Goal: Information Seeking & Learning: Learn about a topic

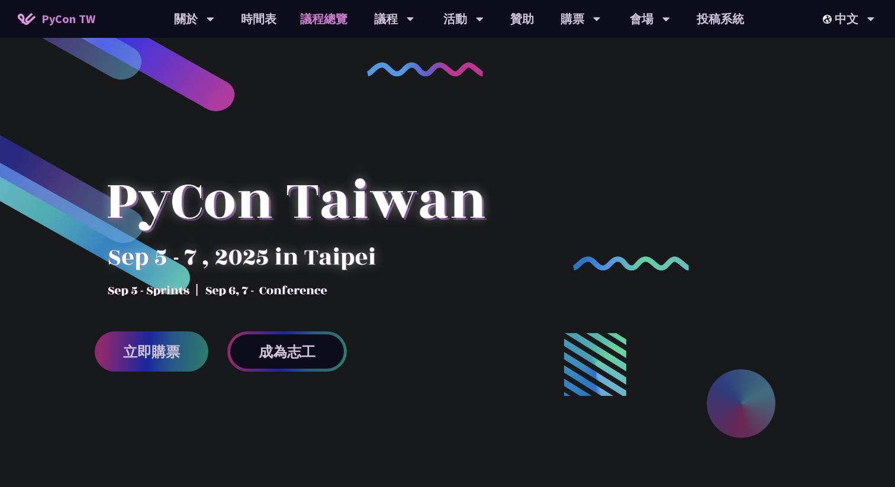
click at [319, 24] on link "議程總覽" at bounding box center [323, 19] width 71 height 38
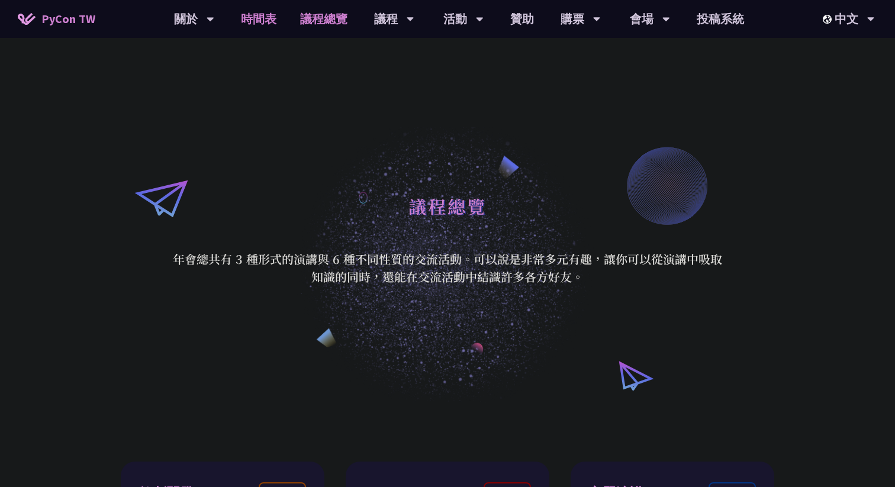
click at [259, 24] on link "時間表" at bounding box center [258, 19] width 59 height 38
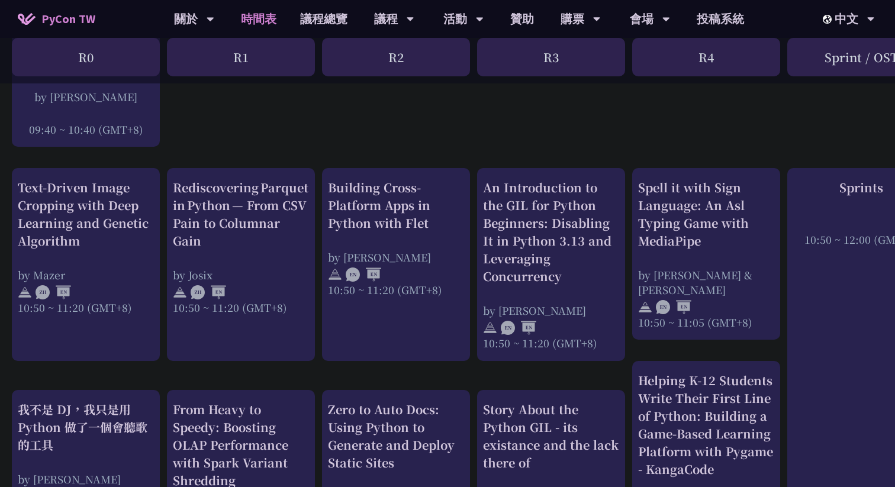
scroll to position [391, 0]
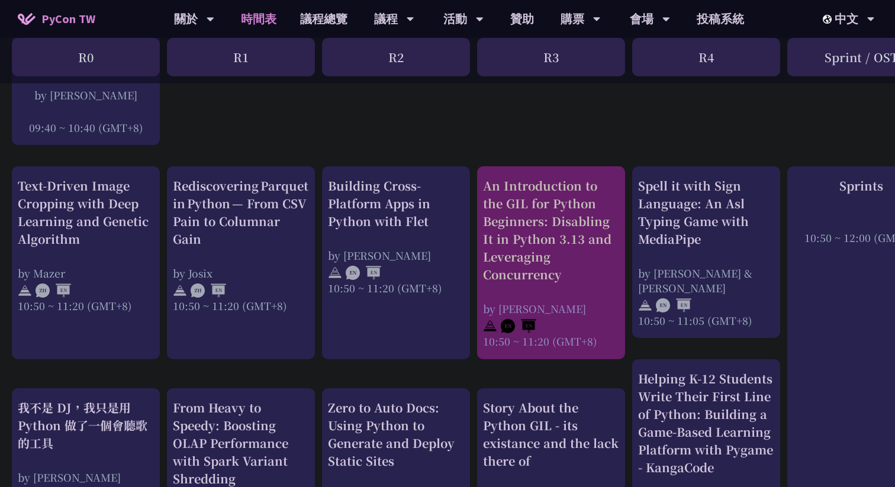
click at [578, 234] on div "An Introduction to the GIL for Python Beginners: Disabling It in Python 3.13 an…" at bounding box center [551, 230] width 136 height 107
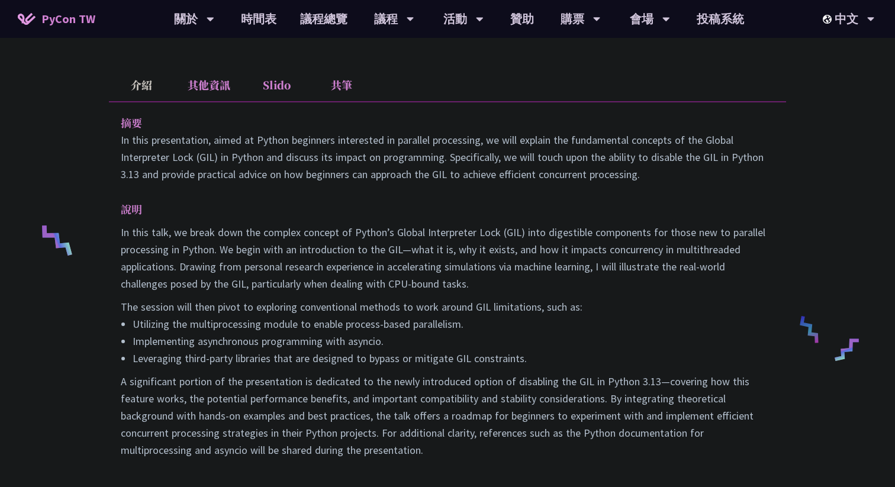
scroll to position [358, 0]
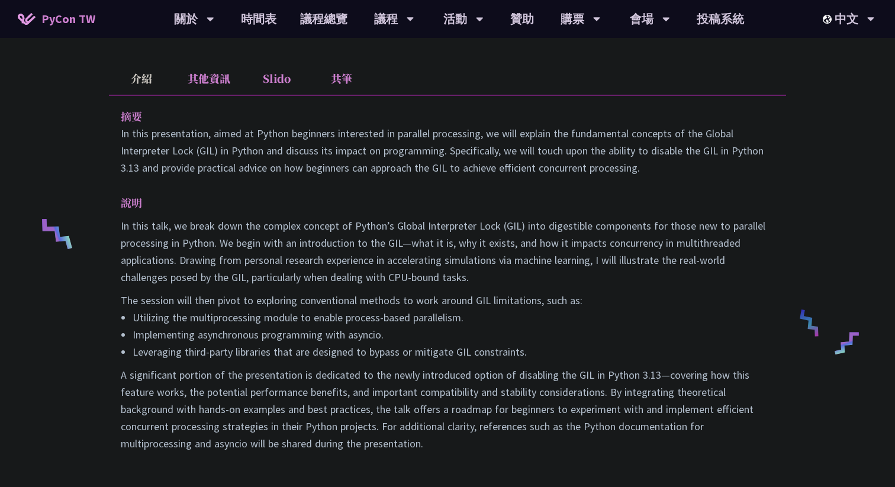
click at [269, 79] on li "Slido" at bounding box center [276, 78] width 65 height 33
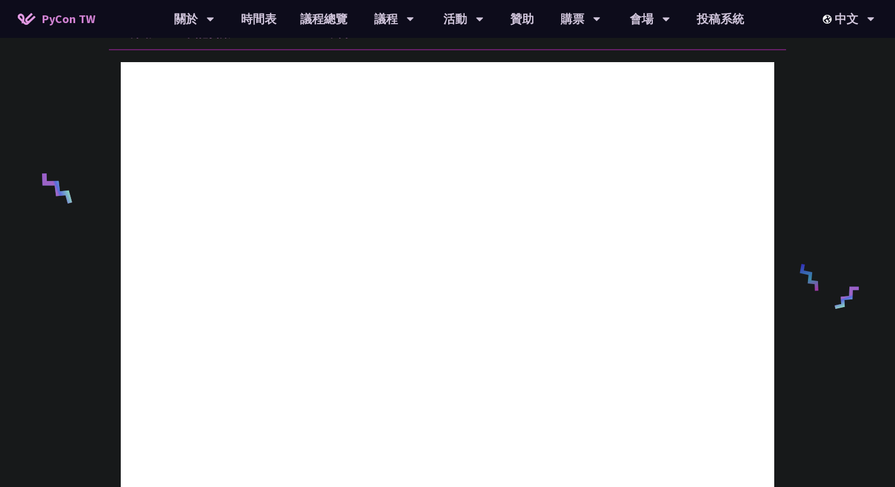
scroll to position [404, 0]
click at [75, 95] on div "An Introduction to the GIL for Python Beginners: Disabling It in Python 3.13 an…" at bounding box center [447, 284] width 895 height 1377
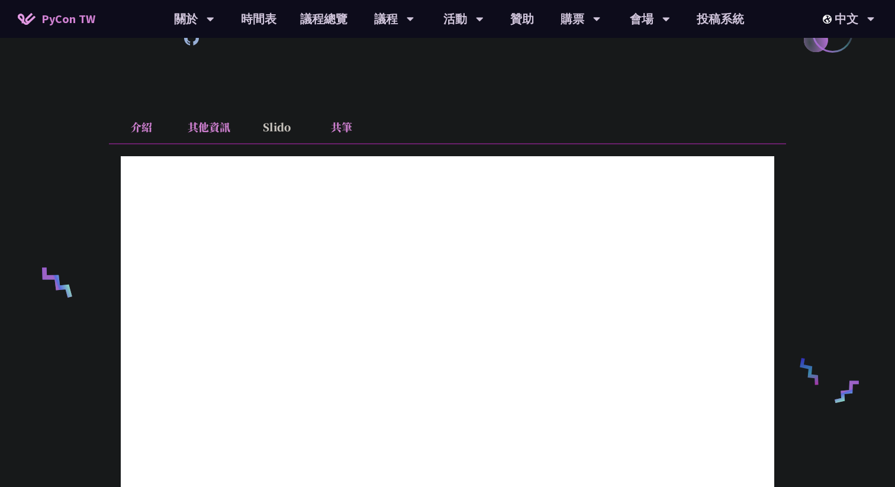
scroll to position [288, 0]
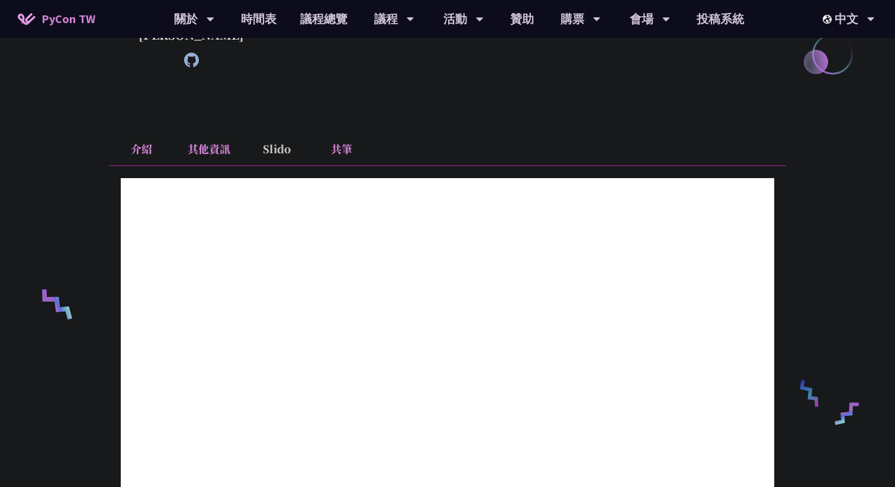
click at [204, 155] on li "其他資訊" at bounding box center [209, 149] width 70 height 33
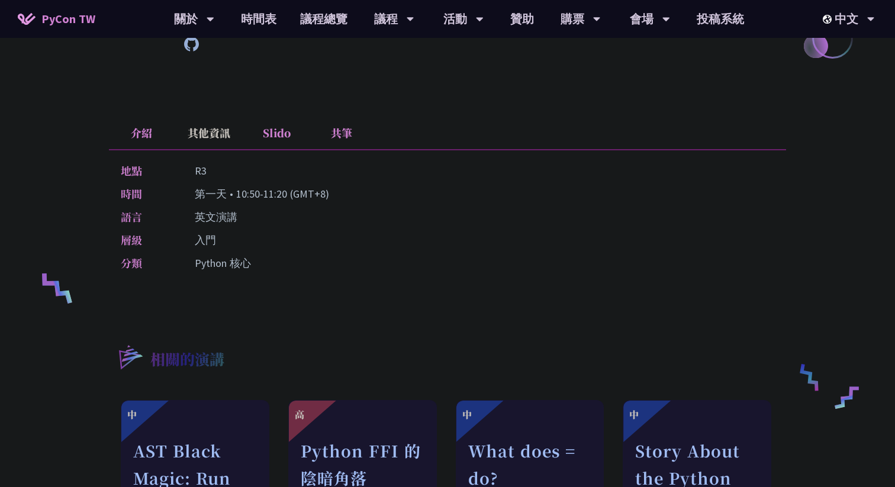
scroll to position [303, 0]
click at [143, 130] on li "介紹" at bounding box center [141, 133] width 65 height 33
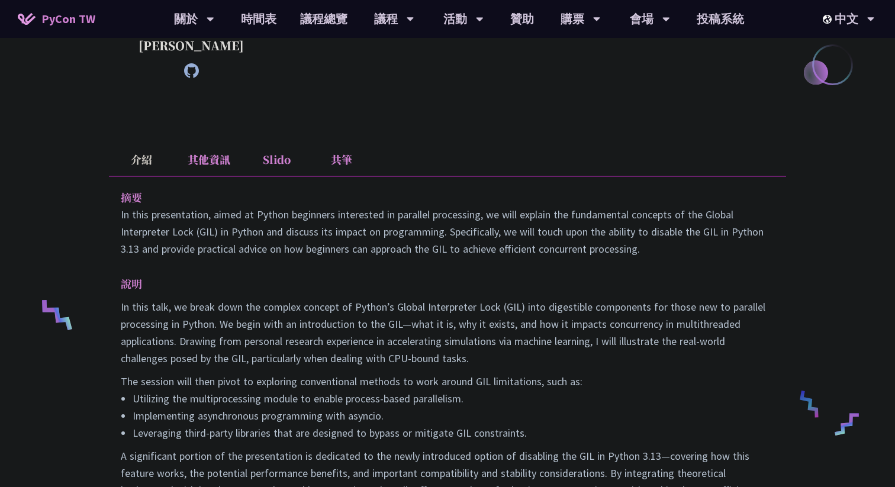
scroll to position [286, 0]
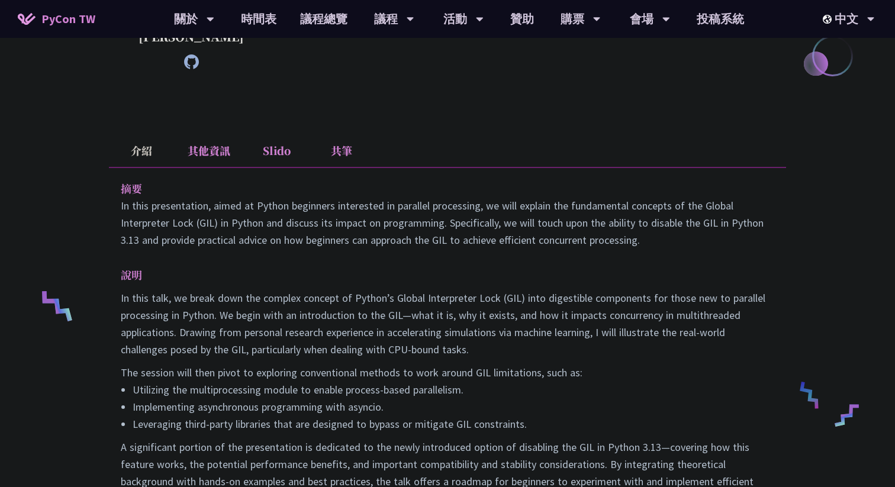
click at [349, 149] on li "共筆" at bounding box center [341, 150] width 65 height 33
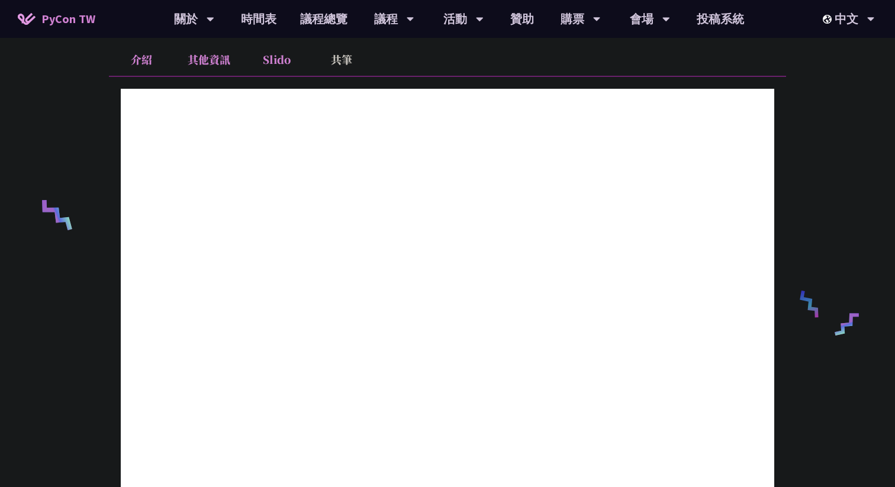
scroll to position [377, 0]
click at [139, 61] on li "介紹" at bounding box center [141, 60] width 65 height 33
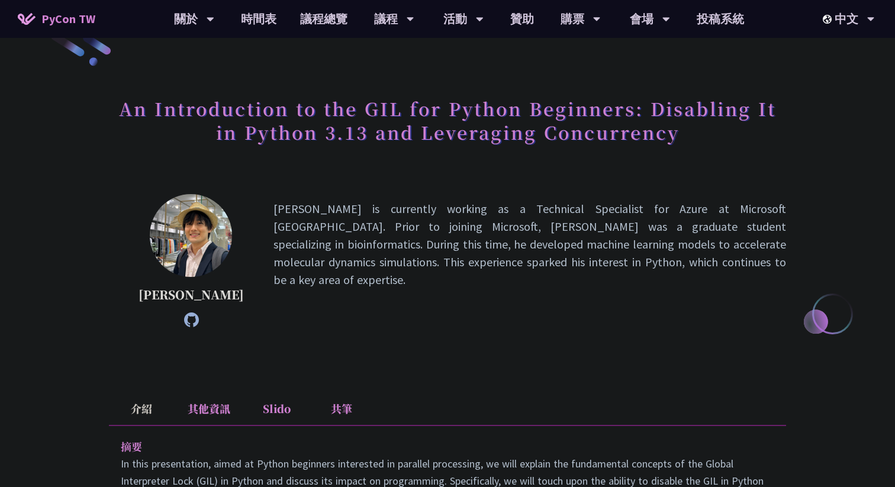
scroll to position [27, 0]
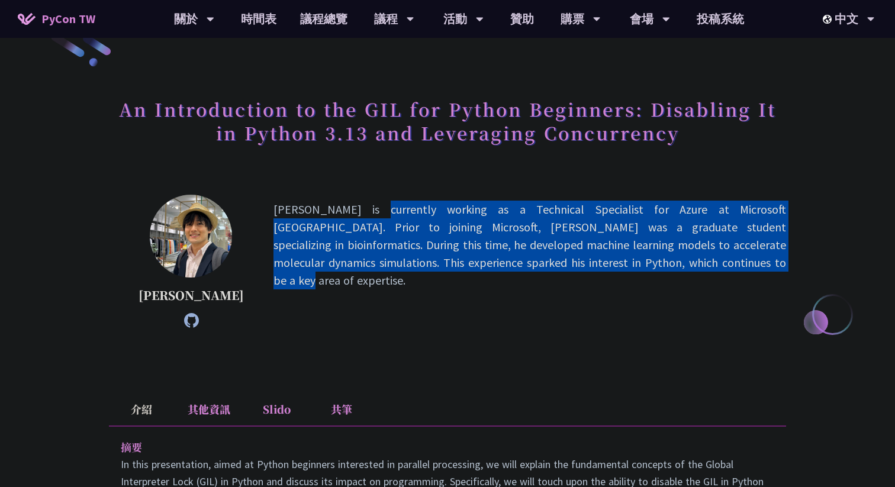
drag, startPoint x: 250, startPoint y: 210, endPoint x: 539, endPoint y: 265, distance: 293.7
click at [539, 265] on div "[PERSON_NAME] [PERSON_NAME] is currently working as a Technical Specialist for …" at bounding box center [447, 261] width 677 height 133
click at [539, 265] on p "[PERSON_NAME] is currently working as a Technical Specialist for Azure at Micro…" at bounding box center [530, 261] width 513 height 121
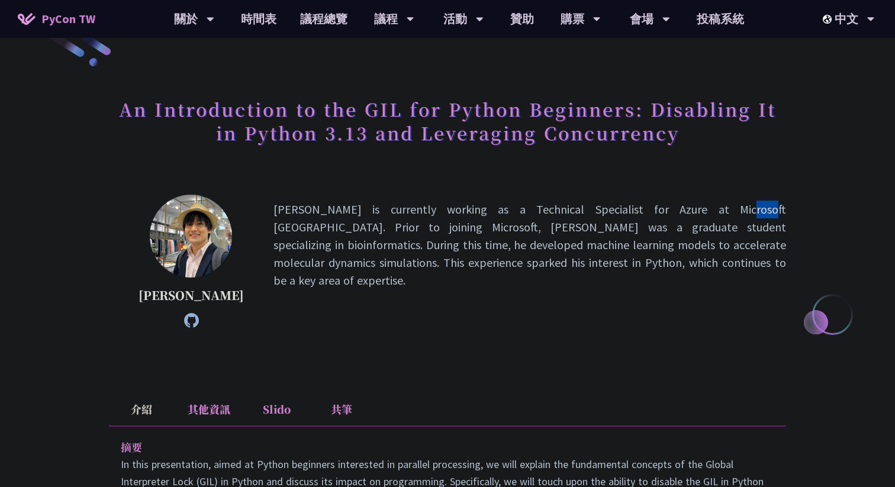
drag, startPoint x: 565, startPoint y: 212, endPoint x: 587, endPoint y: 216, distance: 22.9
click at [587, 216] on p "[PERSON_NAME] is currently working as a Technical Specialist for Azure at Micro…" at bounding box center [530, 261] width 513 height 121
click at [602, 235] on p "[PERSON_NAME] is currently working as a Technical Specialist for Azure at Micro…" at bounding box center [530, 261] width 513 height 121
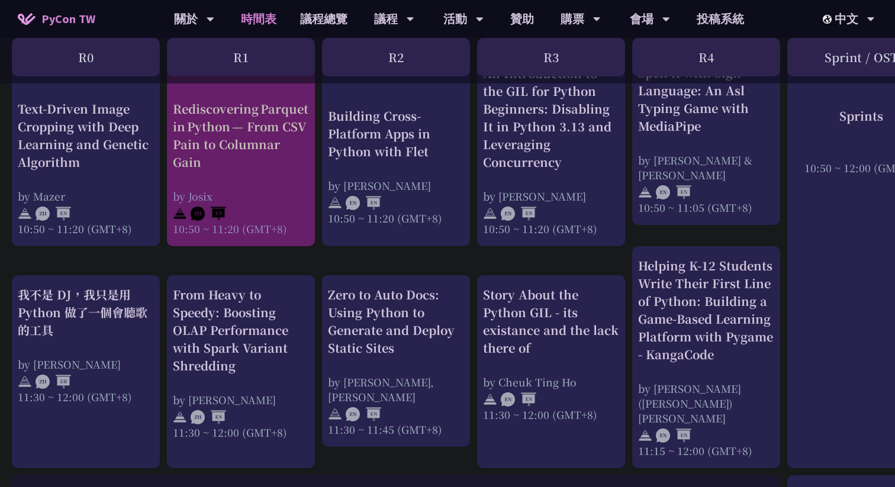
scroll to position [505, 0]
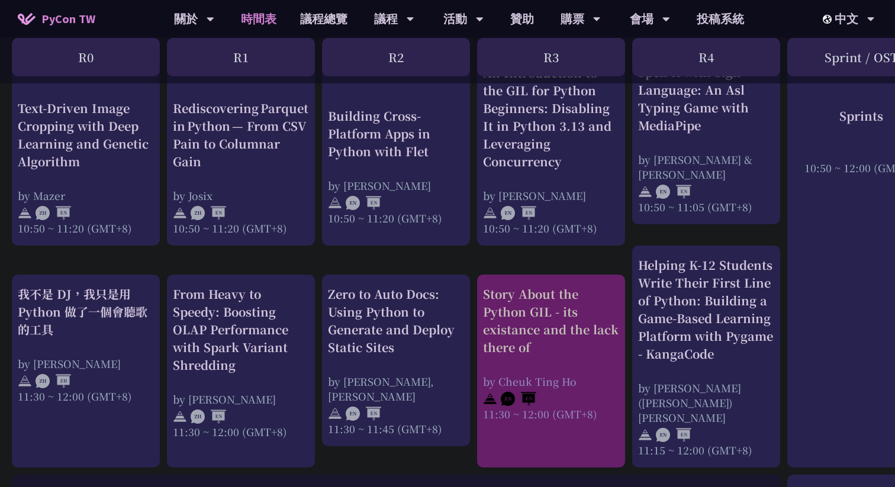
click at [550, 300] on div "Story About the Python GIL - its existance and the lack there of" at bounding box center [551, 320] width 136 height 71
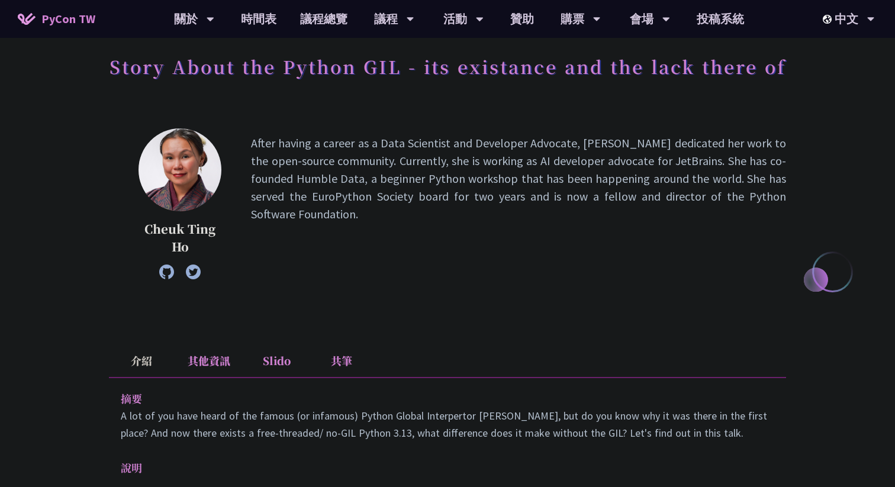
scroll to position [75, 0]
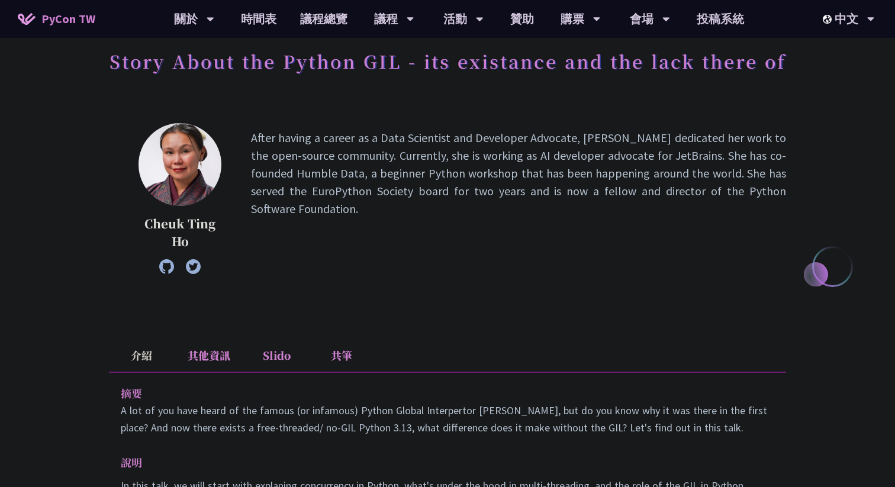
click at [188, 221] on p "Cheuk Ting Ho" at bounding box center [180, 233] width 83 height 36
click at [284, 201] on p "After having a career as a Data Scientist and Developer Advocate, [PERSON_NAME]…" at bounding box center [518, 198] width 535 height 139
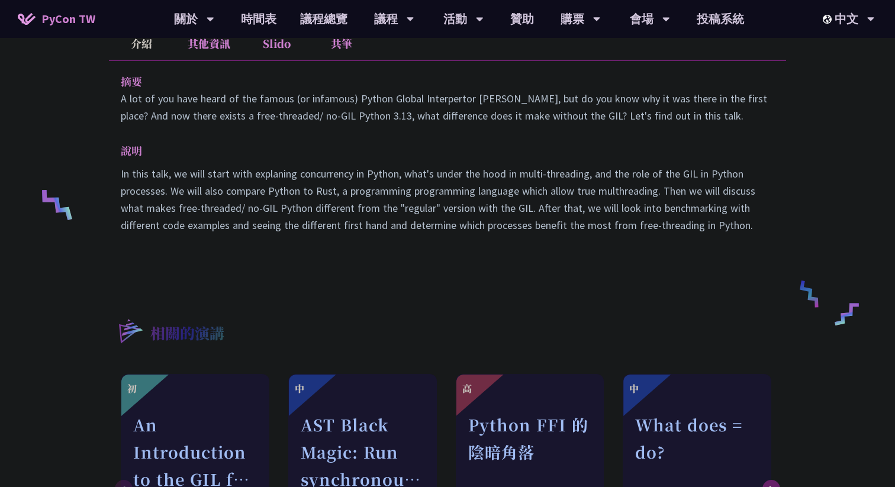
scroll to position [397, 0]
